Goal: Information Seeking & Learning: Learn about a topic

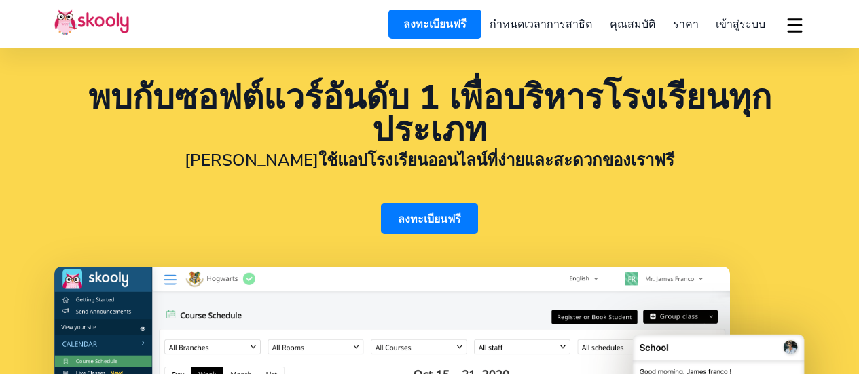
select select "th"
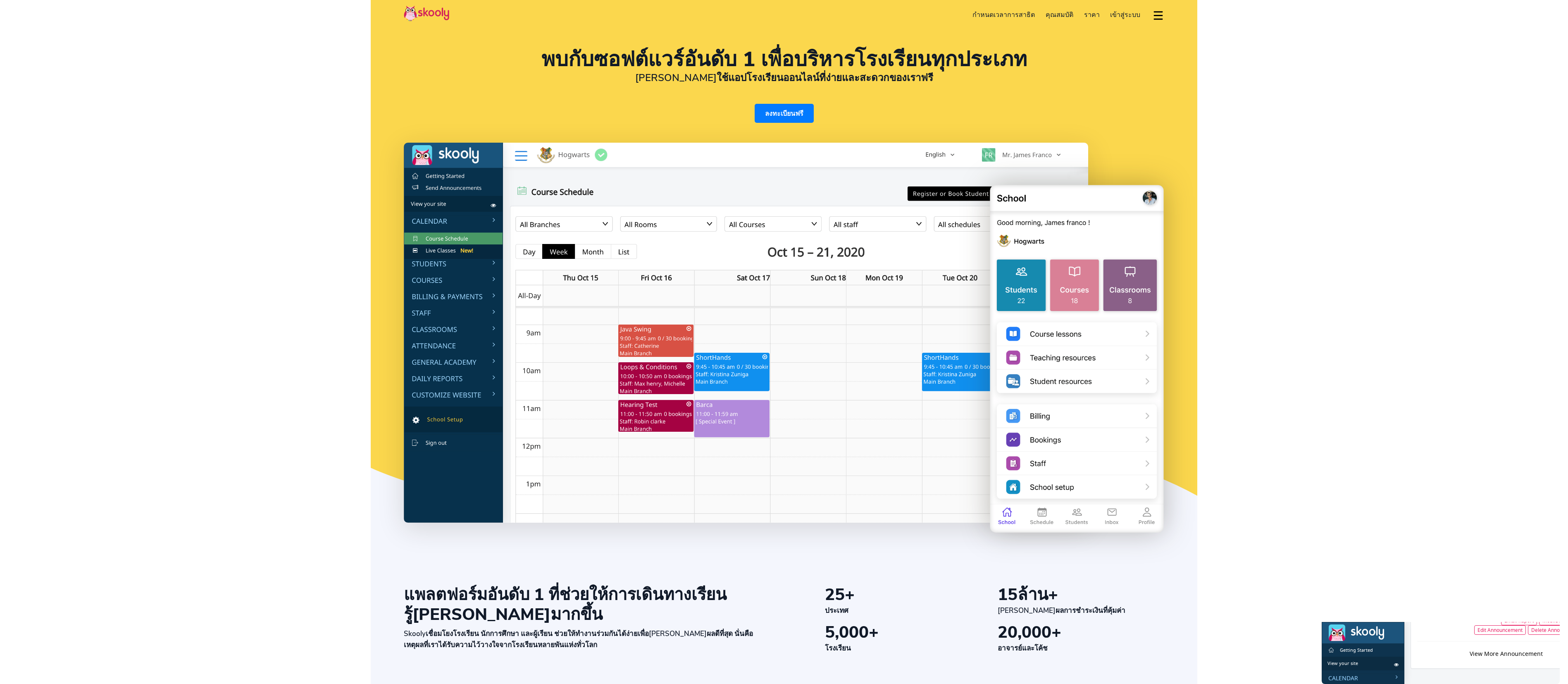
drag, startPoint x: 248, startPoint y: 100, endPoint x: 220, endPoint y: 121, distance: 35.0
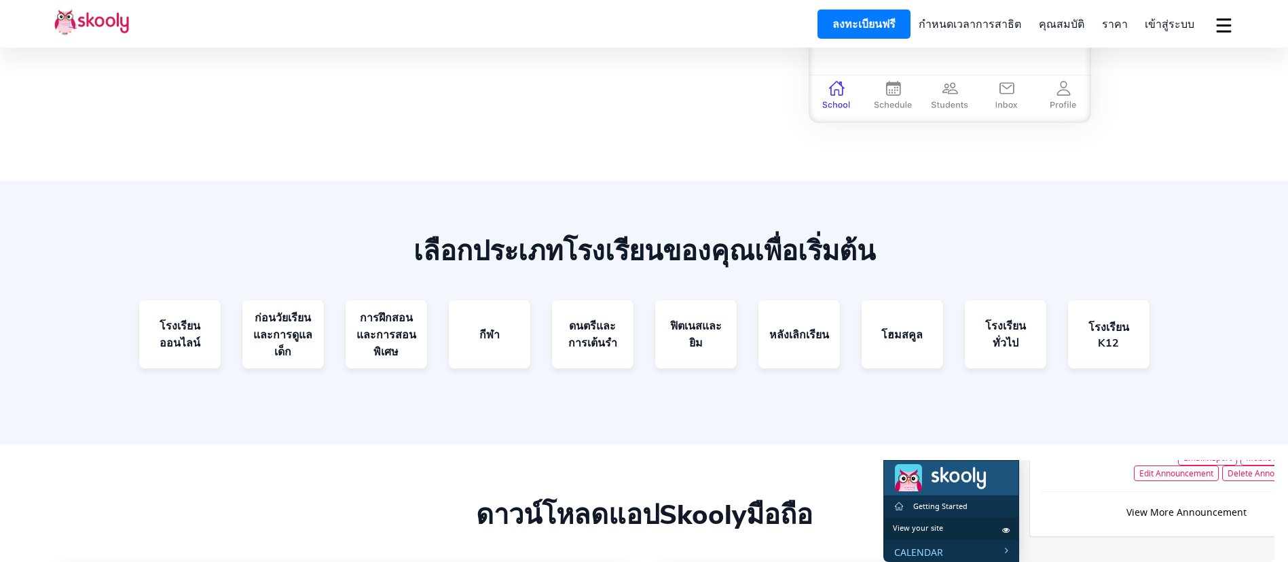
scroll to position [2656, 0]
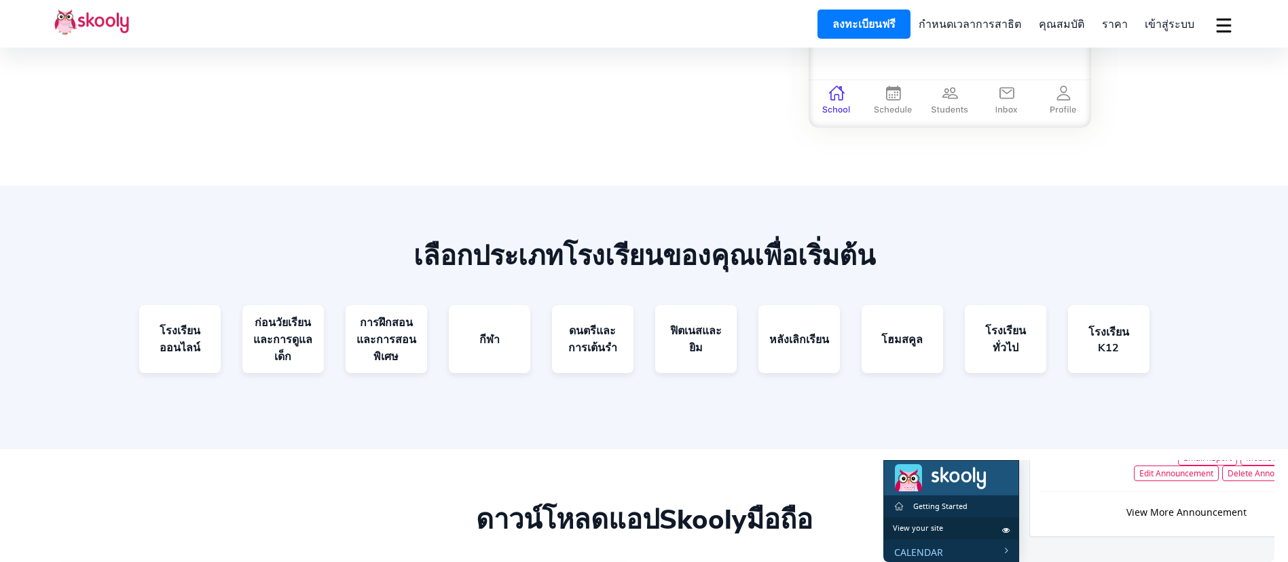
click at [858, 23] on link "กำหนดเวลาการสาธิต" at bounding box center [970, 24] width 120 height 24
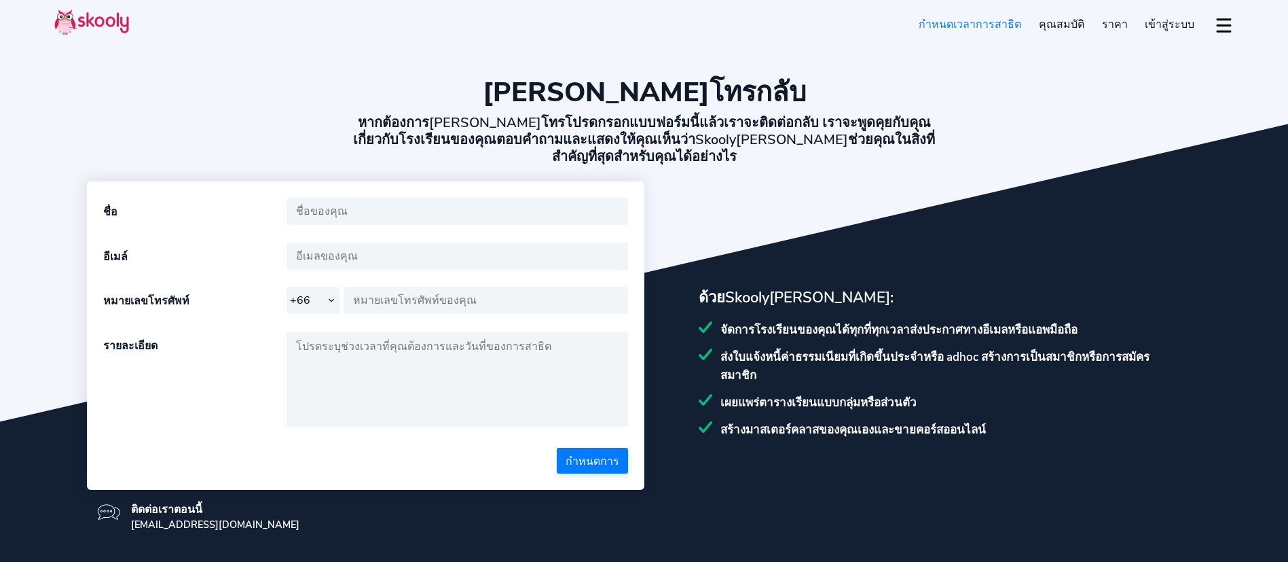
select select "66"
select select "th"
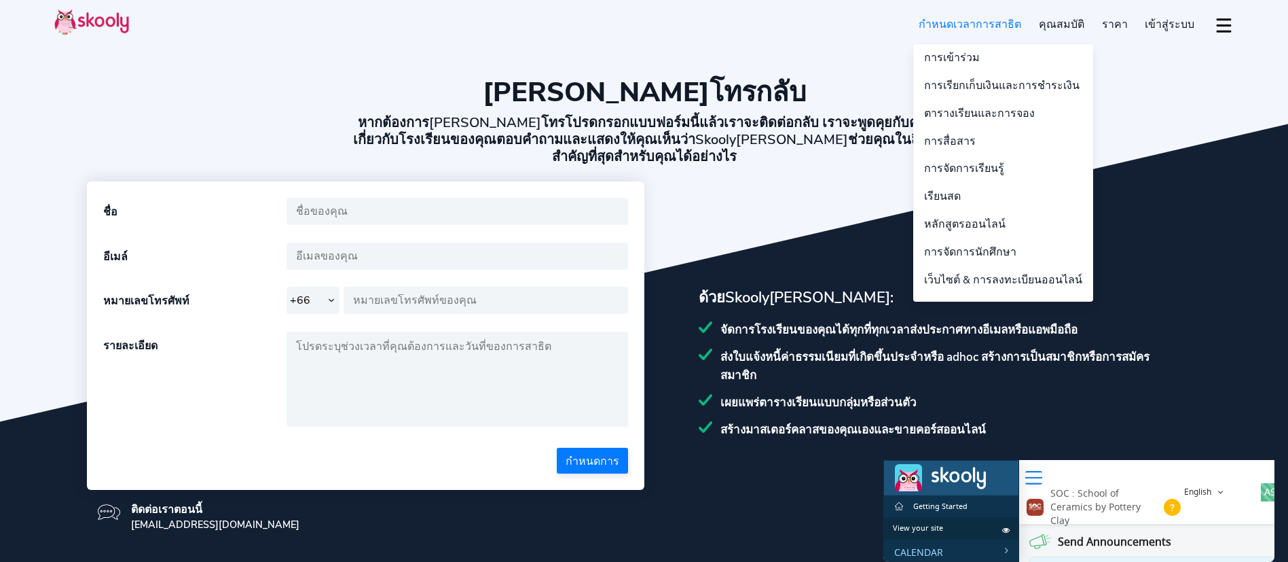
click at [1085, 22] on link "คุณสมบัติ" at bounding box center [1061, 24] width 63 height 24
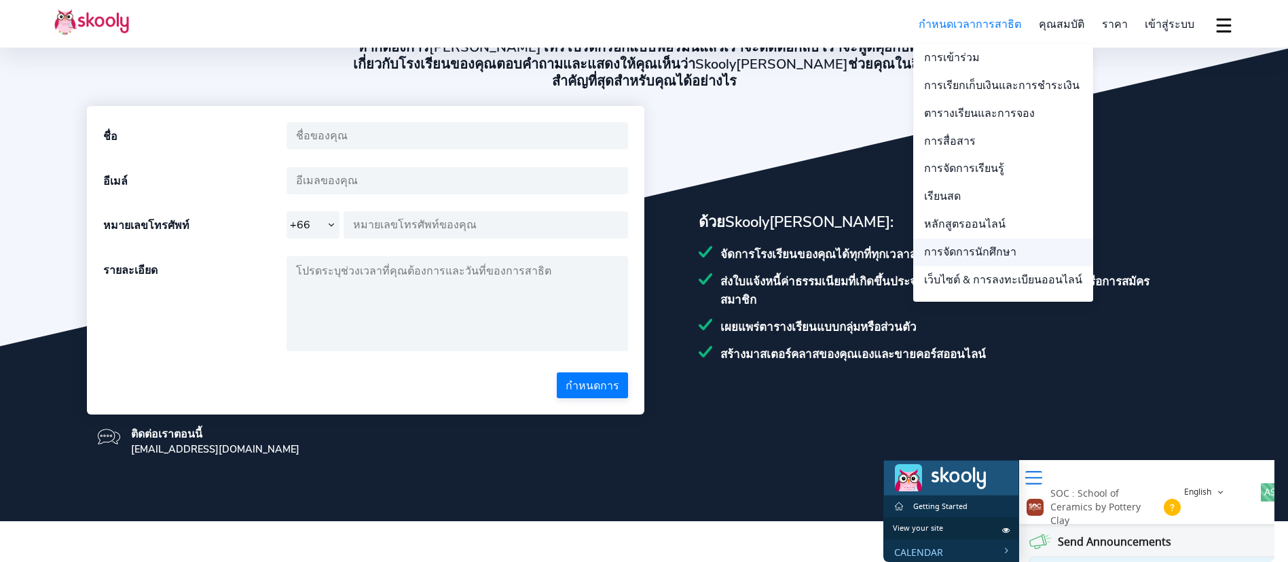
scroll to position [102, 0]
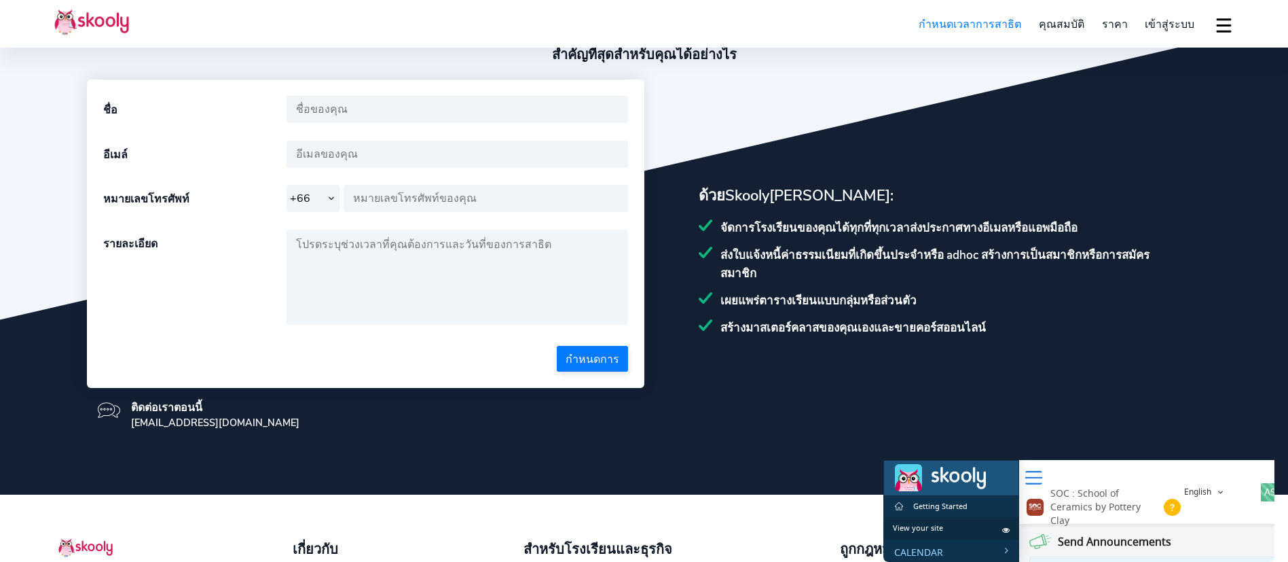
click at [1118, 24] on span "ราคา" at bounding box center [1115, 24] width 26 height 15
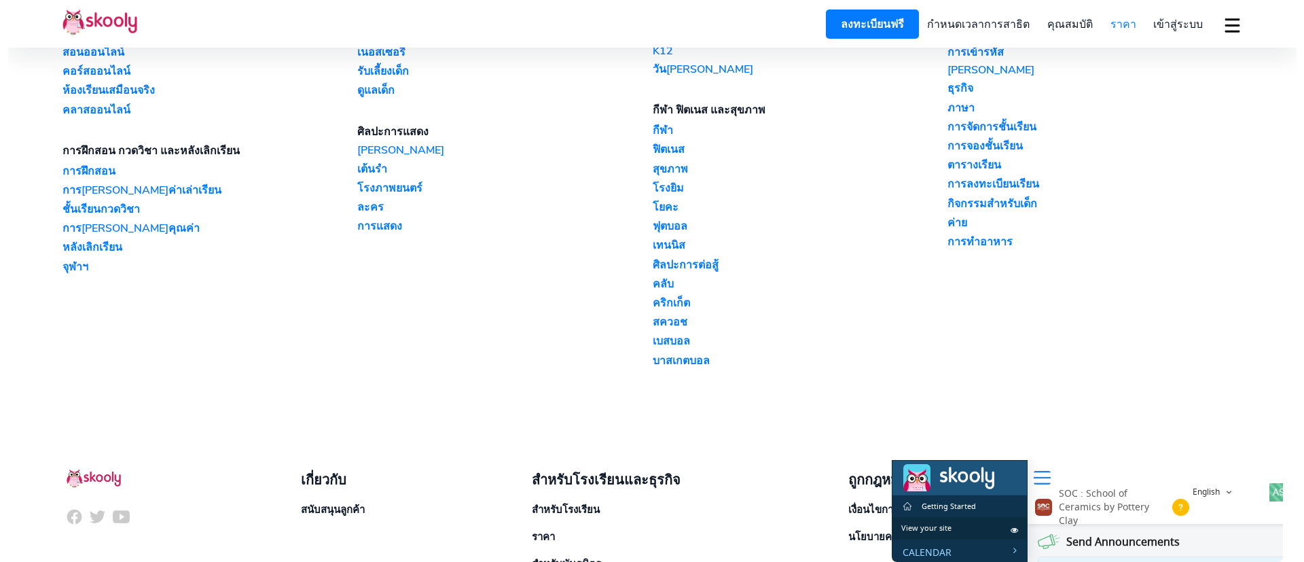
scroll to position [1625, 0]
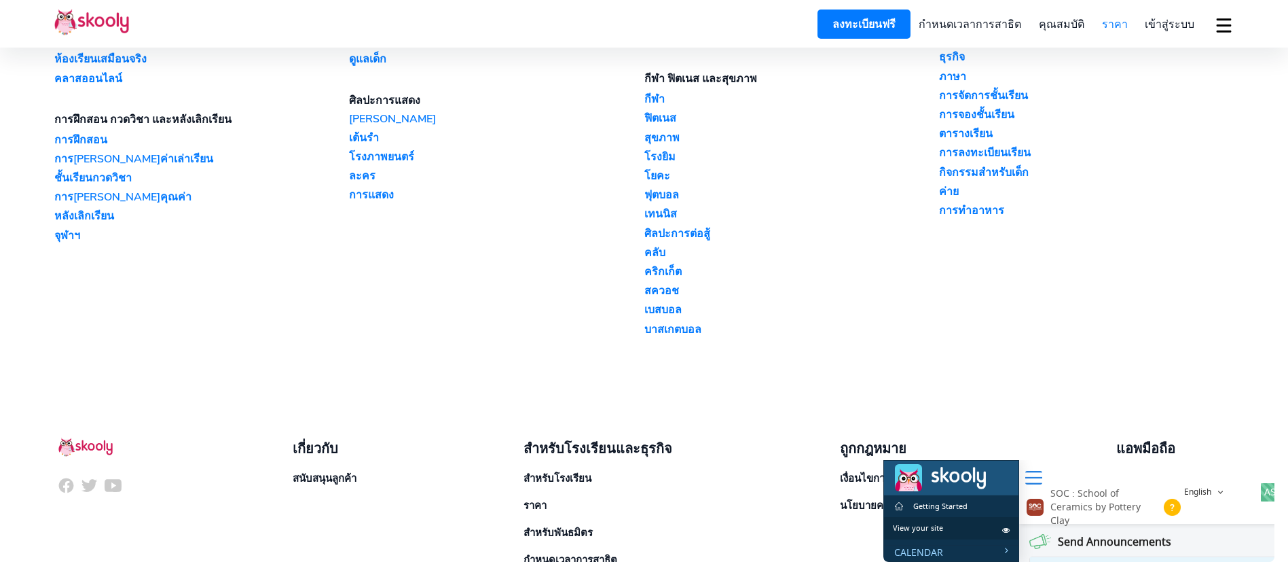
click at [1233, 17] on button "dropdown menu" at bounding box center [1224, 25] width 20 height 31
click at [1167, 118] on span "Thai (ไทย)" at bounding box center [1160, 113] width 50 height 20
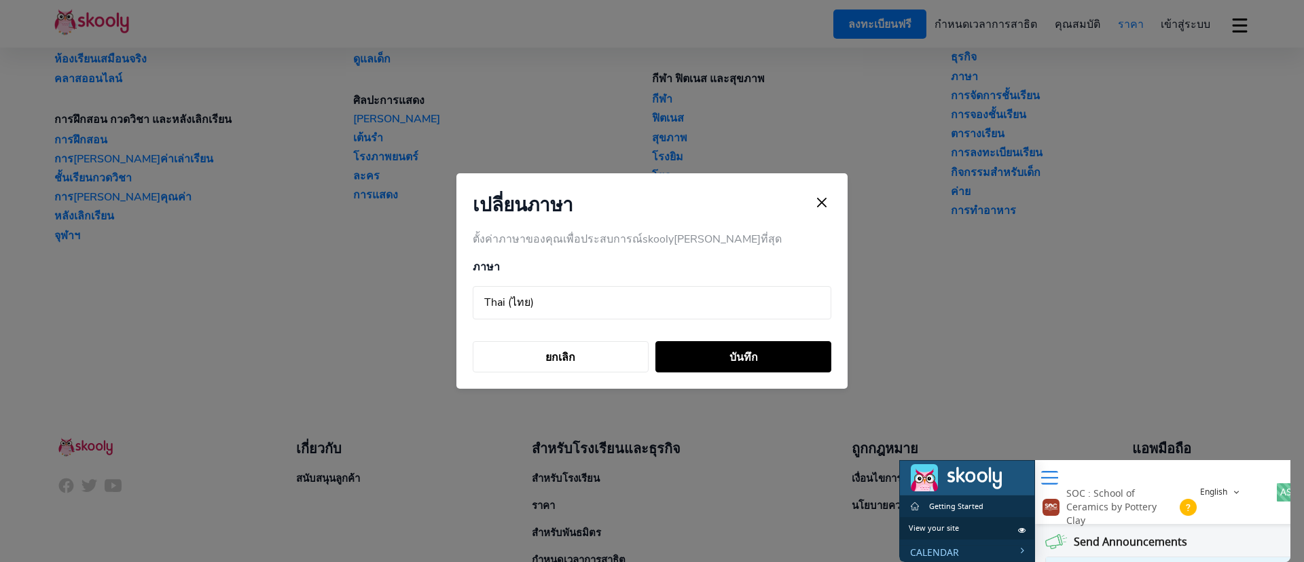
click at [572, 294] on select "Arabic (عربي) Catalan (Català) Chinese (中国人) Dutch (Nederlands) English Finnish…" at bounding box center [652, 303] width 358 height 34
select select "en"
click at [473, 286] on select "Arabic (عربي) Catalan (Català) Chinese (中国人) Dutch (Nederlands) English Finnish…" at bounding box center [652, 303] width 358 height 34
click at [718, 352] on button "บันทึก" at bounding box center [743, 356] width 176 height 31
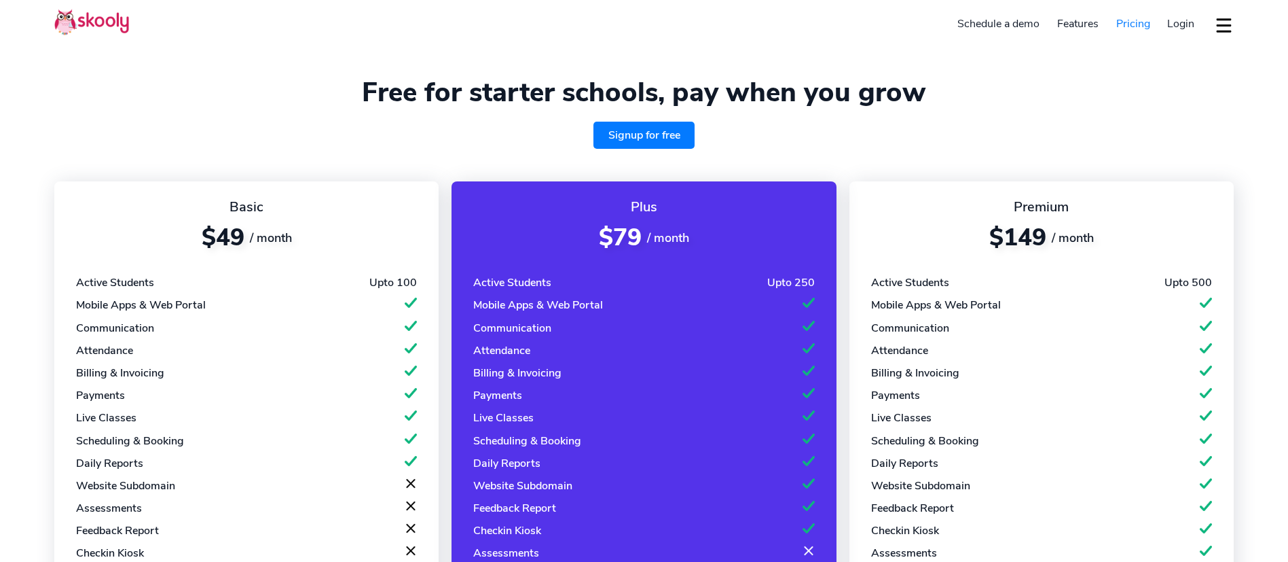
select select "en"
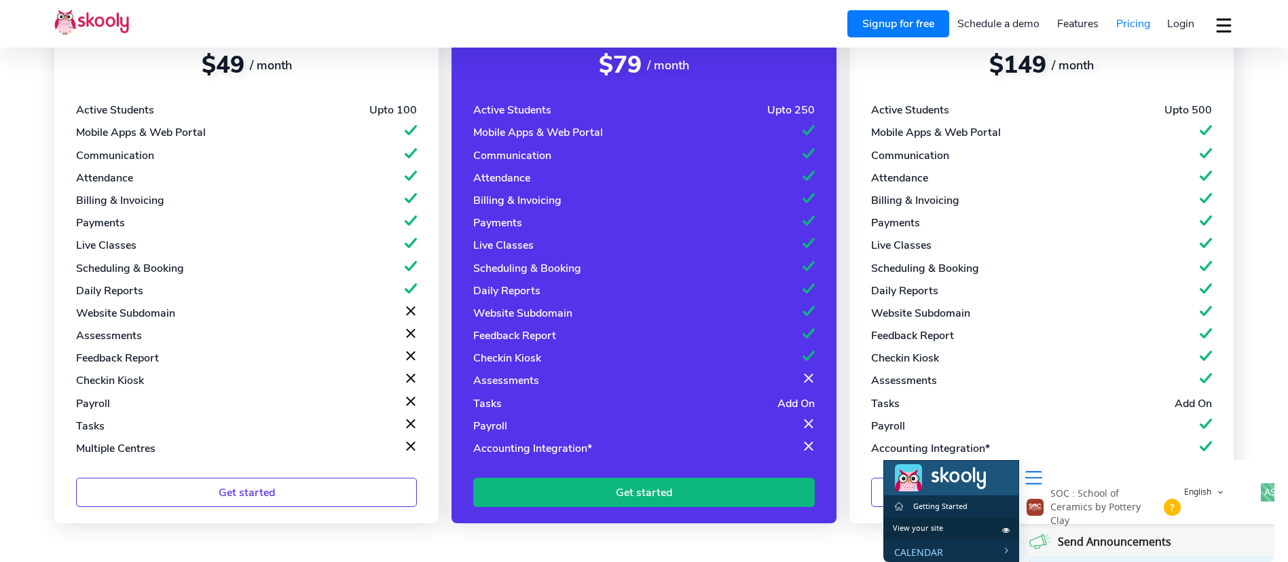
scroll to position [204, 0]
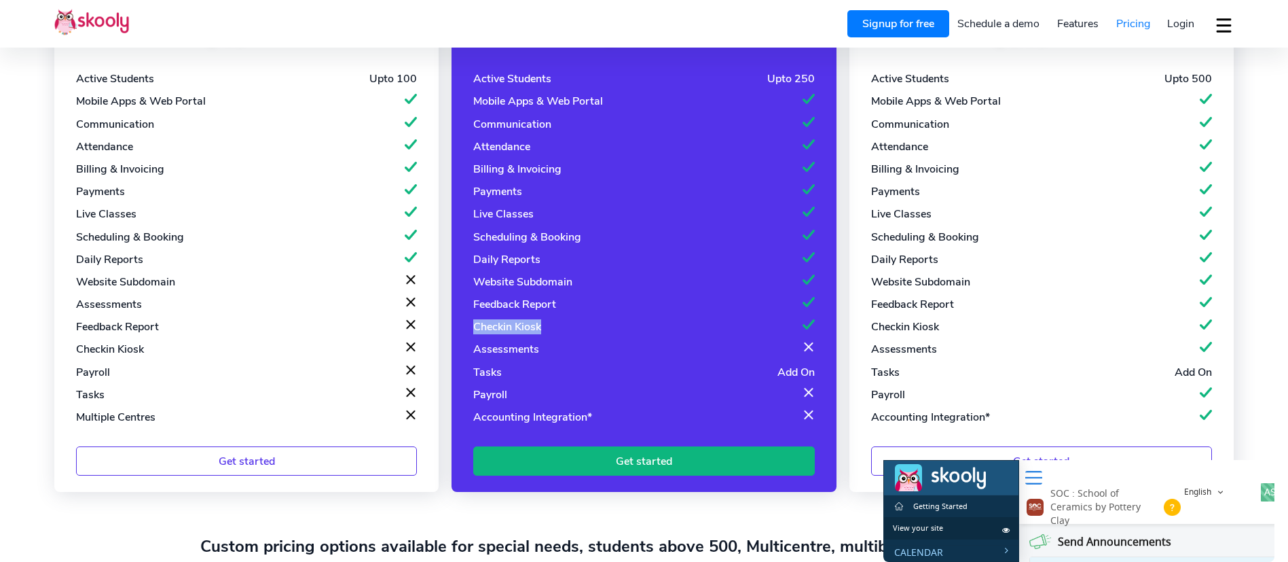
drag, startPoint x: 565, startPoint y: 330, endPoint x: 476, endPoint y: 327, distance: 89.0
click at [476, 327] on div "Checkin Kiosk" at bounding box center [643, 326] width 341 height 15
drag, startPoint x: 475, startPoint y: 323, endPoint x: 481, endPoint y: 323, distance: 6.8
copy div "Checkin Kiosk"
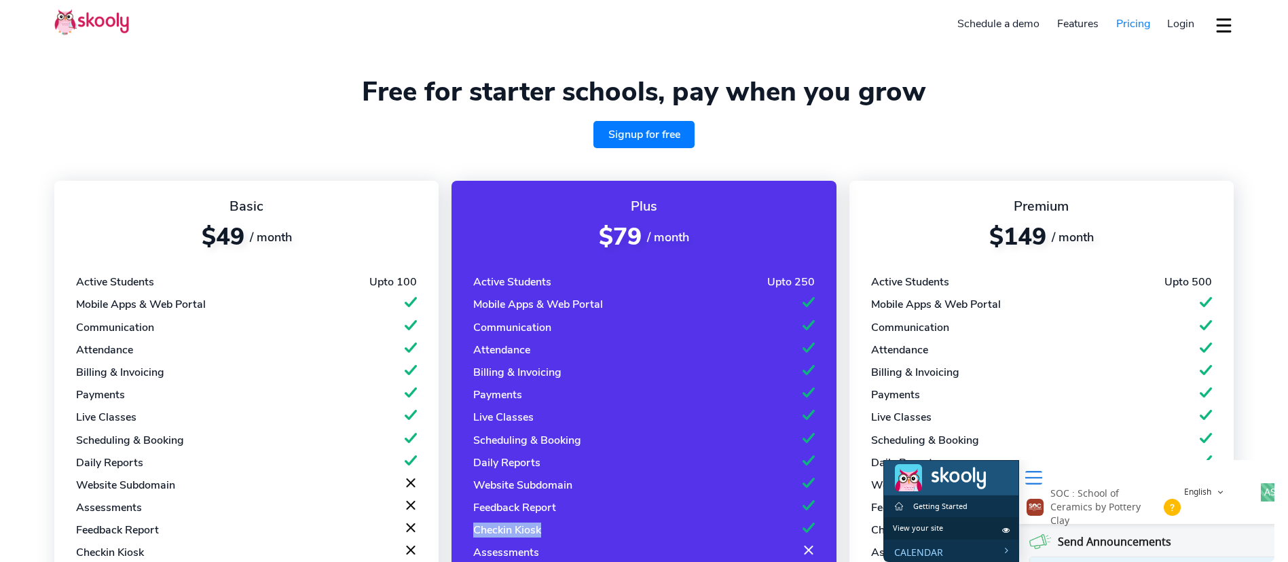
scroll to position [0, 0]
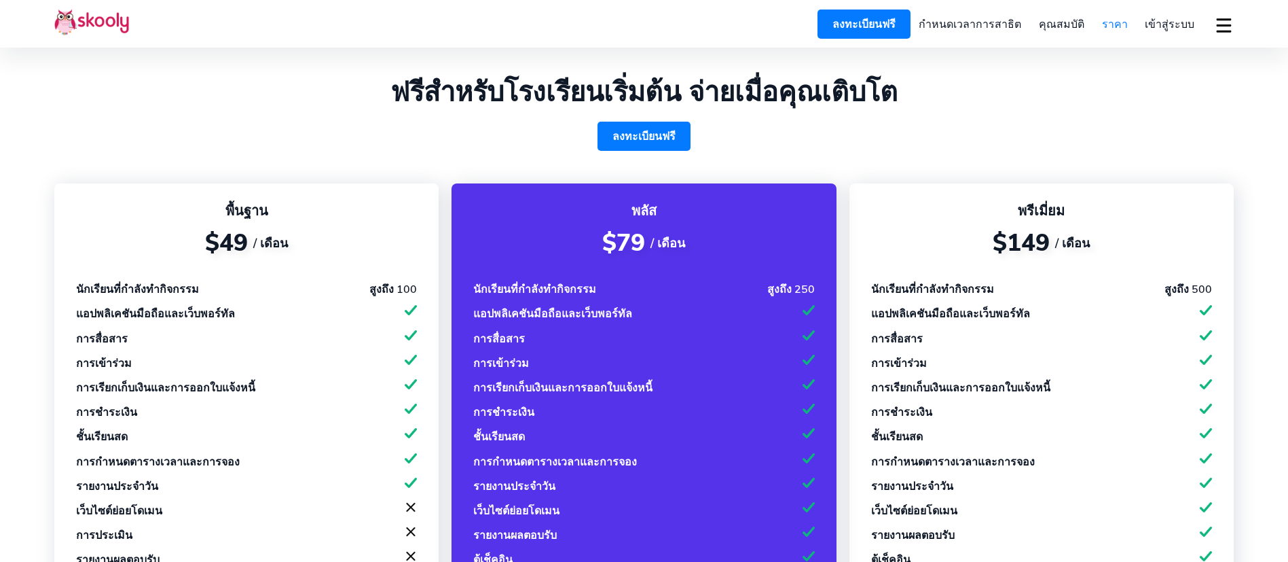
select select "en"
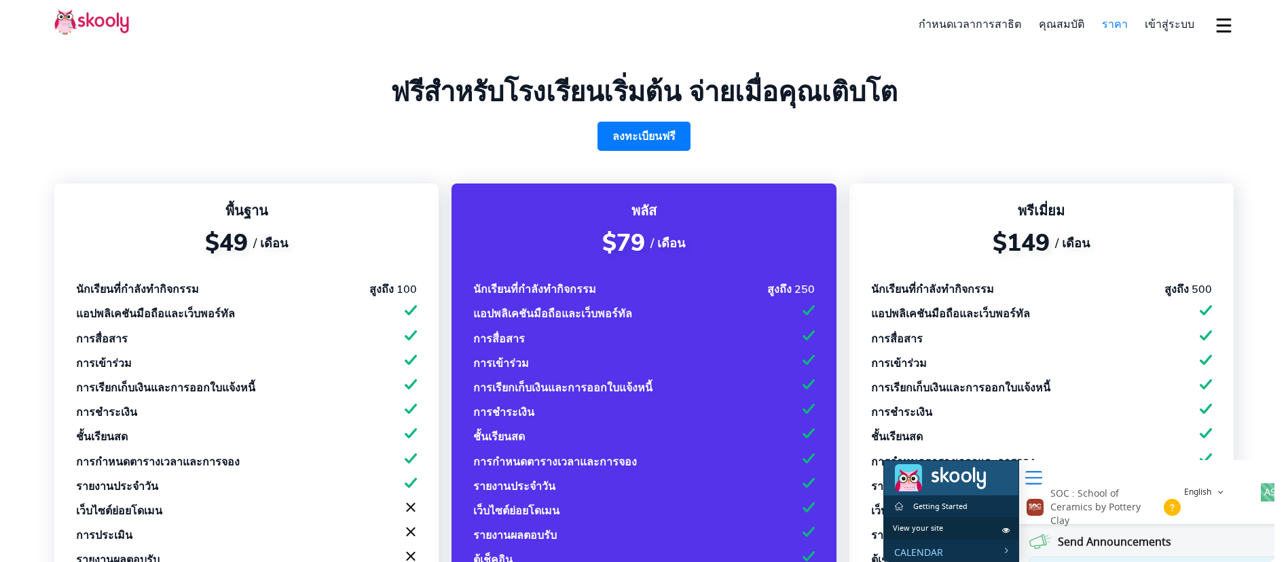
click at [115, 13] on img at bounding box center [91, 22] width 75 height 26
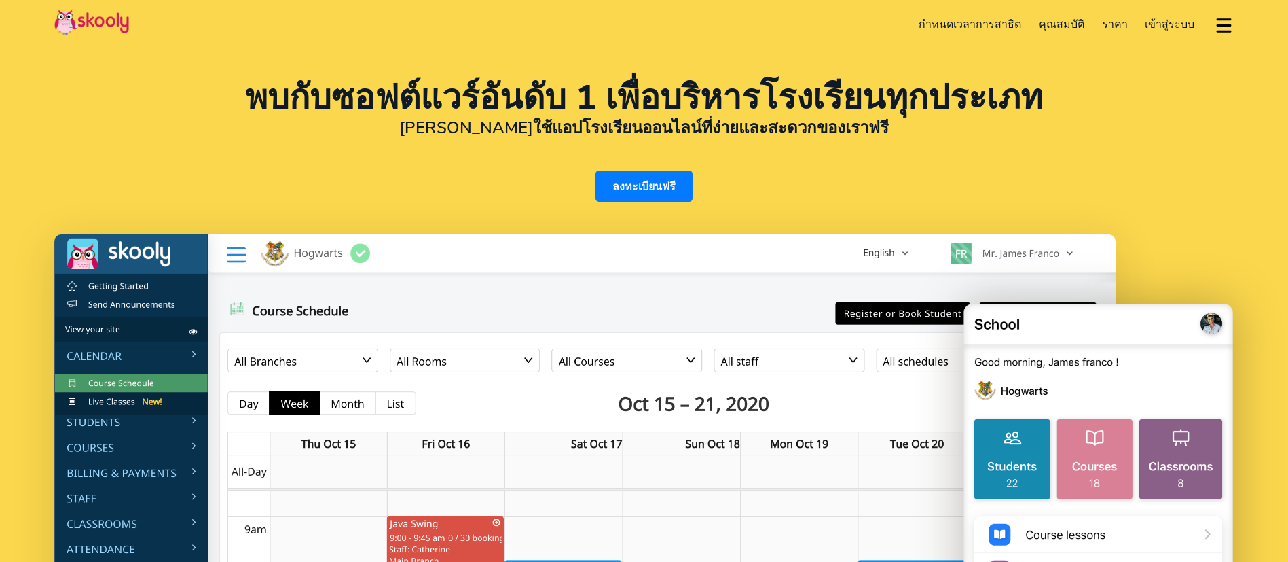
select select "th"
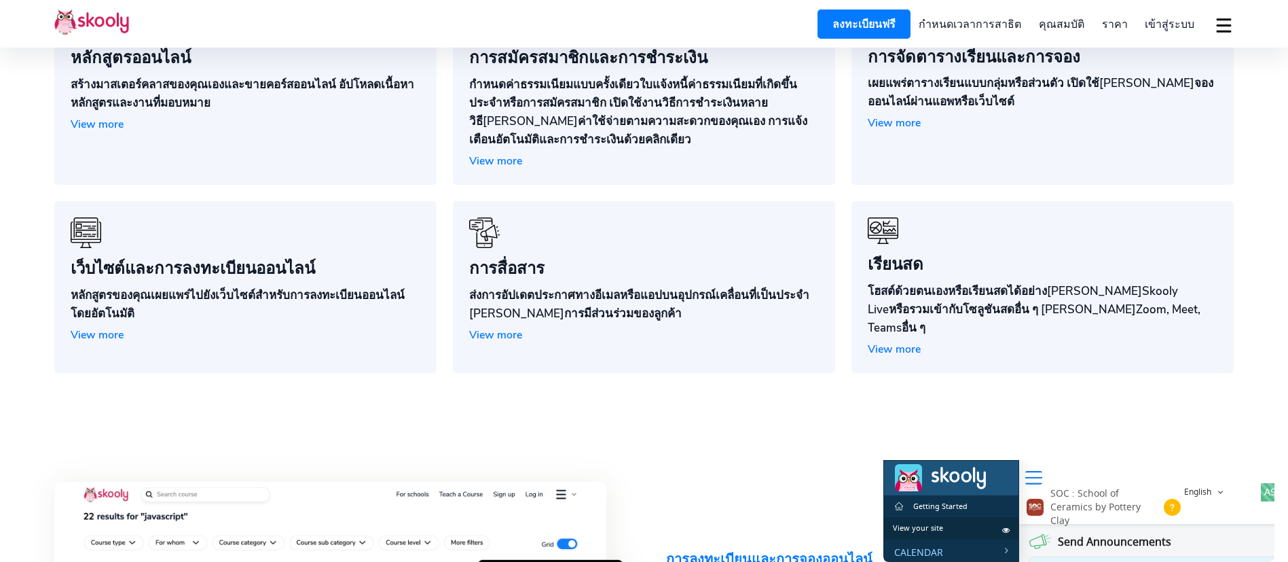
scroll to position [1324, 0]
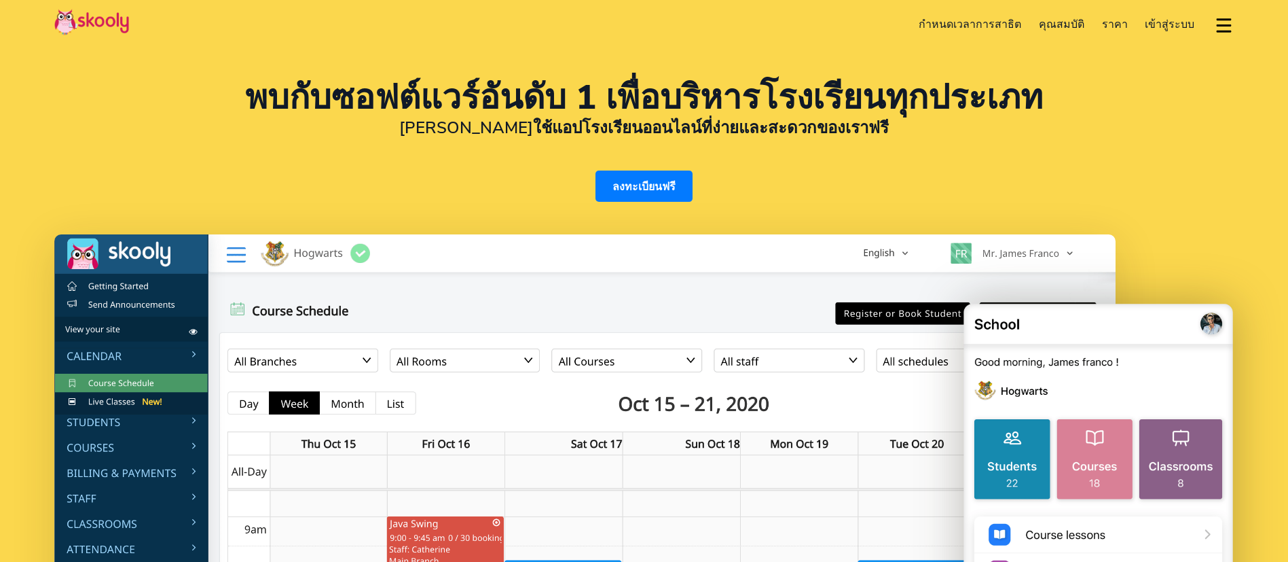
select select "th"
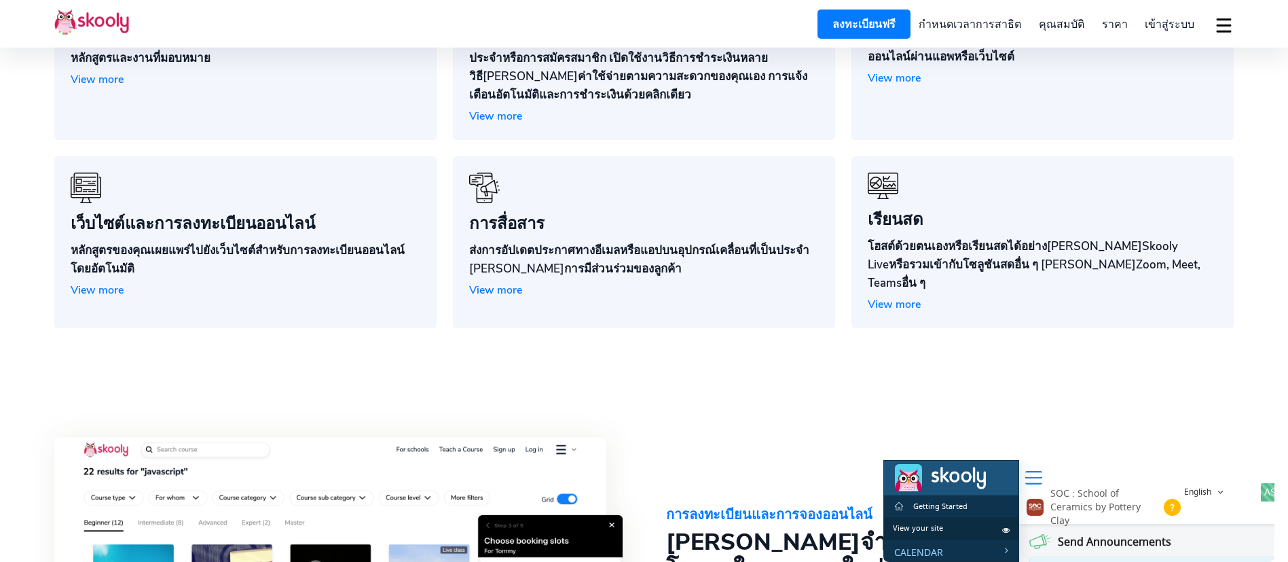
click at [1224, 25] on button "dropdown menu" at bounding box center [1224, 25] width 20 height 31
click at [1178, 109] on span "Thai (ไทย)" at bounding box center [1160, 113] width 50 height 20
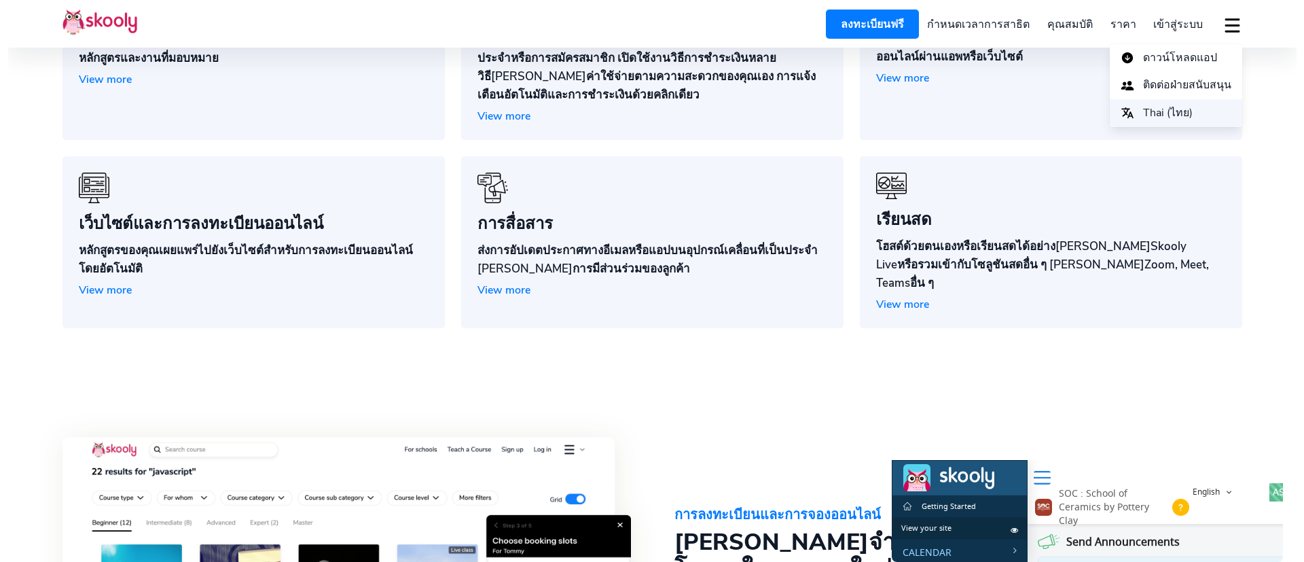
scroll to position [1333, 0]
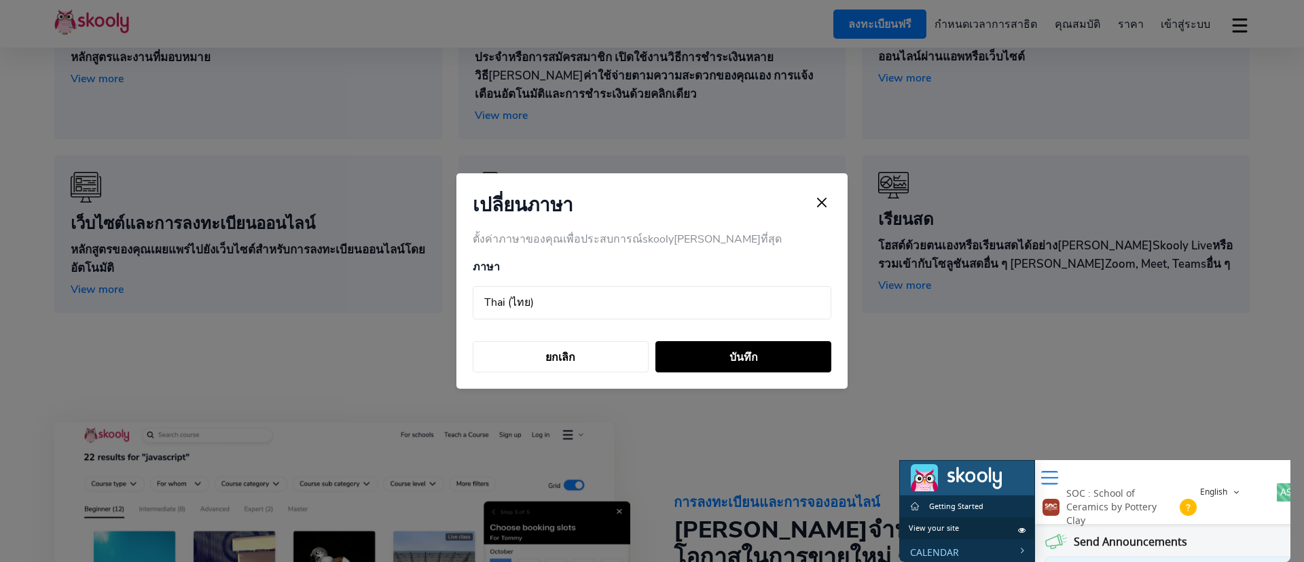
click at [503, 301] on select "Arabic (عربي) Catalan (Català) Chinese (中国人) Dutch (Nederlands) English Finnish…" at bounding box center [652, 303] width 358 height 34
select select "en"
click at [473, 286] on select "Arabic (عربي) Catalan (Català) Chinese (中国人) Dutch (Nederlands) English Finnish…" at bounding box center [652, 303] width 358 height 34
click at [712, 356] on button "บันทึก" at bounding box center [743, 356] width 176 height 31
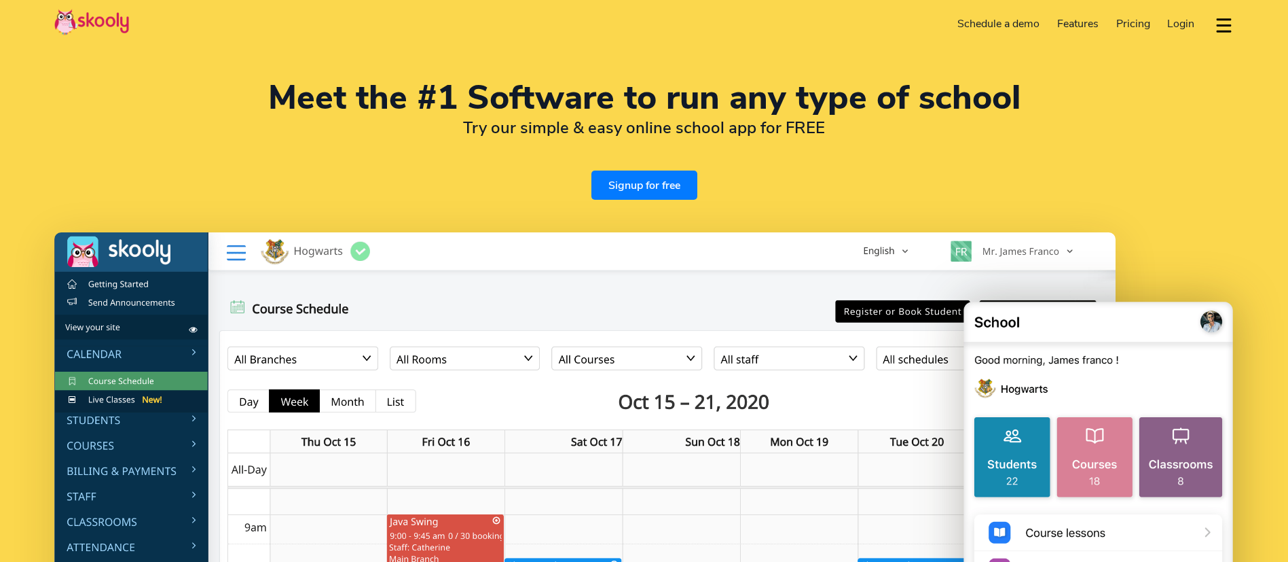
select select "en"
